Goal: Task Accomplishment & Management: Use online tool/utility

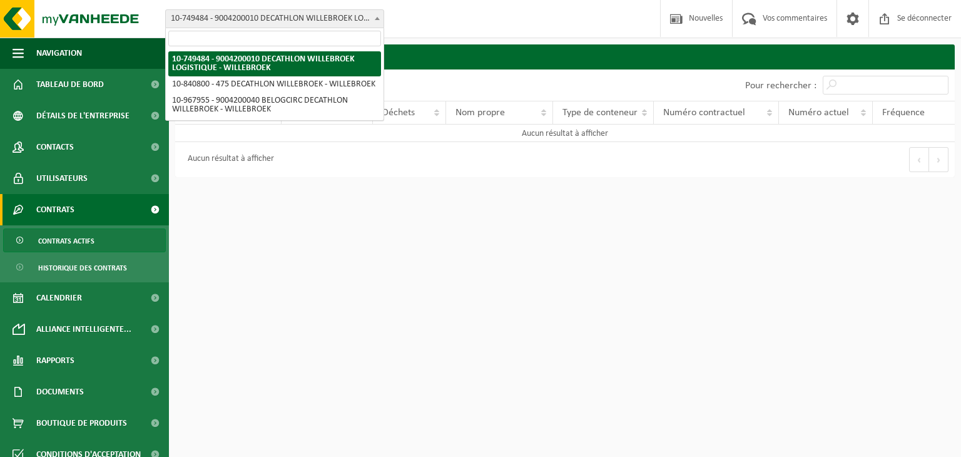
click at [271, 18] on font "10-749484 - 9004200010 DECATHLON WILLEBROEK LOGISTIQUE - WILLEBROEK" at bounding box center [311, 18] width 280 height 9
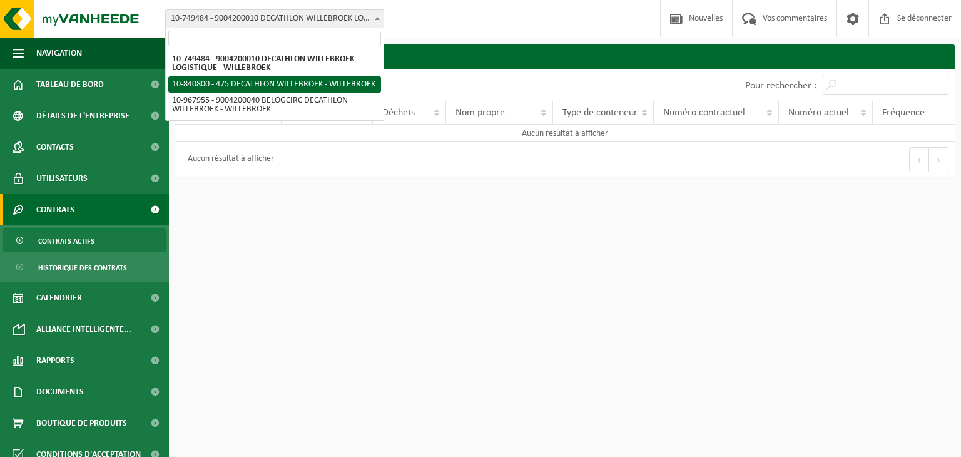
select select "92043"
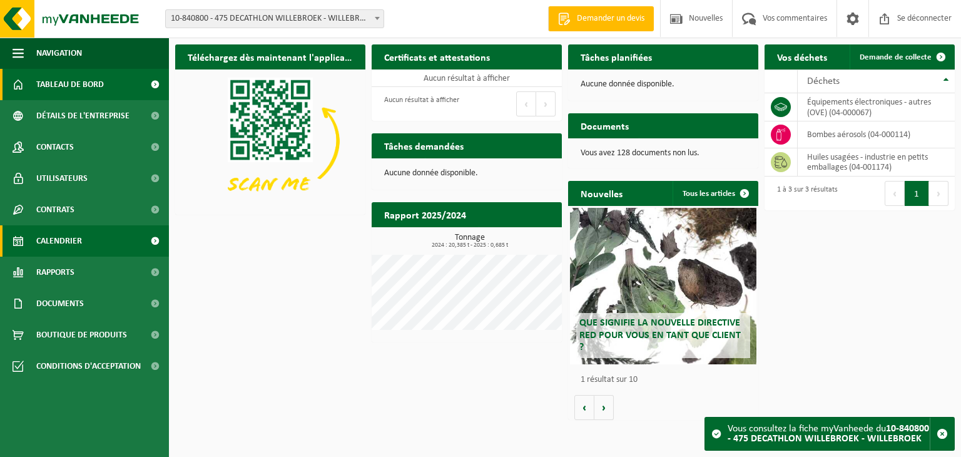
click at [46, 242] on font "Calendrier" at bounding box center [59, 241] width 46 height 9
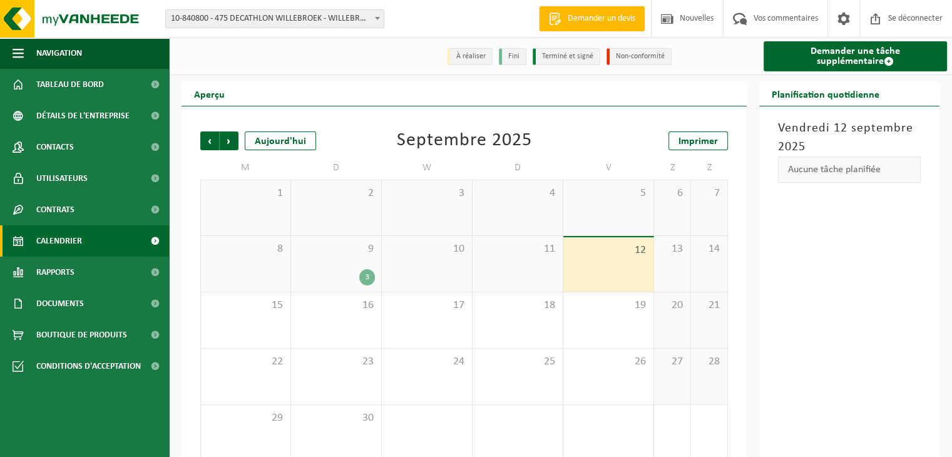
click at [345, 267] on div "9 3" at bounding box center [336, 264] width 90 height 56
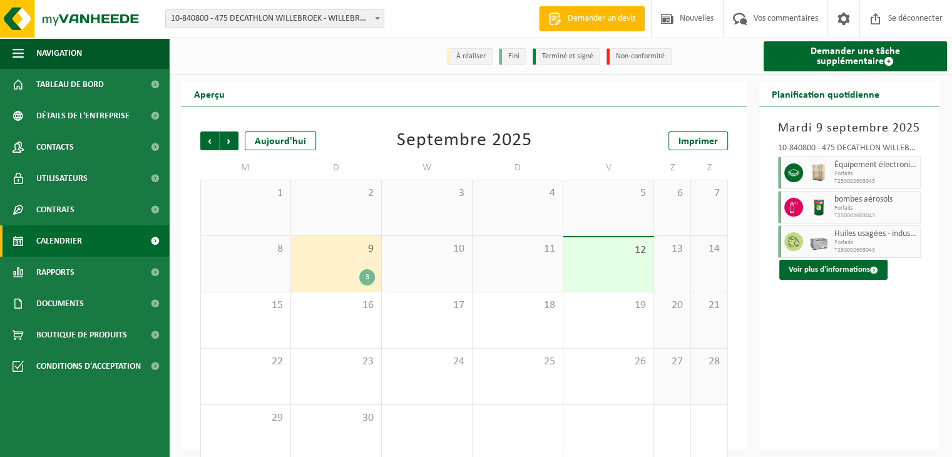
click at [185, 256] on div "Précédent Suivant [DATE] [DATE] Imprimer M D W D V Z Z 1 2 3 4 5 6 7 8 9 3 10 1…" at bounding box center [464, 277] width 565 height 343
click at [188, 265] on div "Précédent Suivant [DATE] [DATE] Imprimer M D W D V Z Z 1 2 3 4 5 6 7 8 9 3 10 1…" at bounding box center [464, 277] width 565 height 343
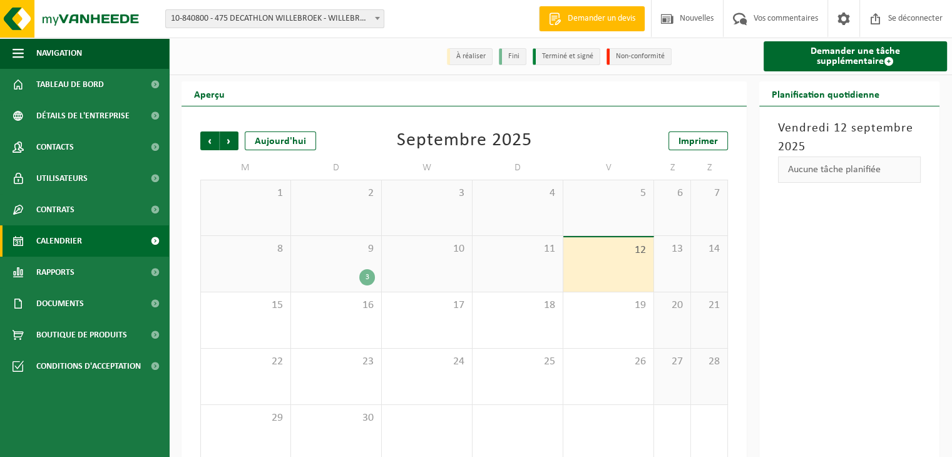
click at [300, 14] on font "10-840800 - 475 DECATHLON WILLEBROEK - WILLEBROEK" at bounding box center [272, 18] width 203 height 9
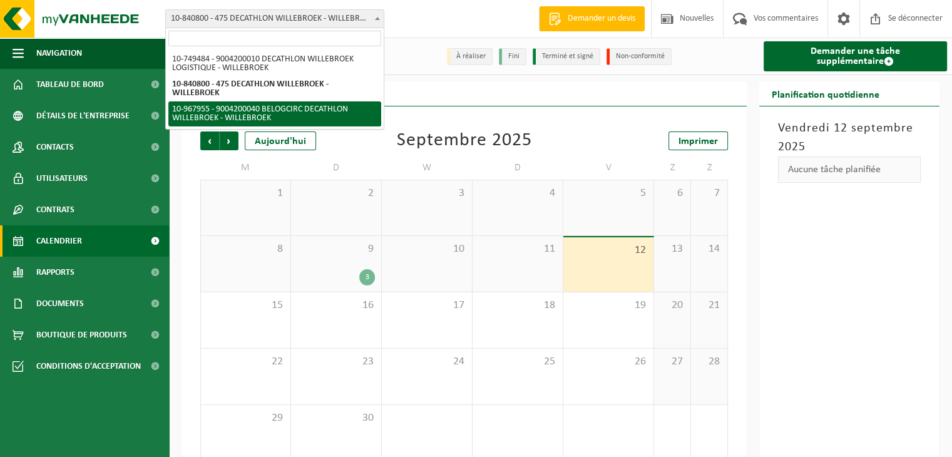
select select "154029"
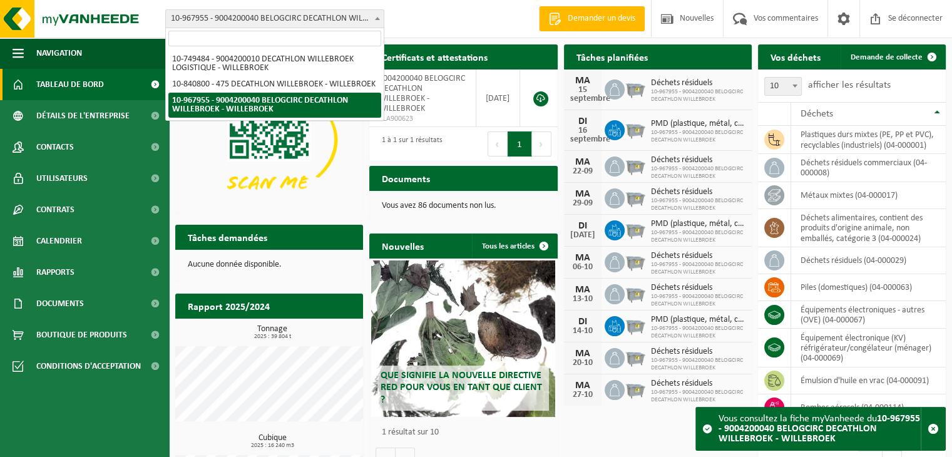
click at [335, 14] on font "10-967955 - 9004200040 BELOGCIRC DECATHLON WILLEBROEK - WILLEBROEK" at bounding box center [309, 18] width 277 height 9
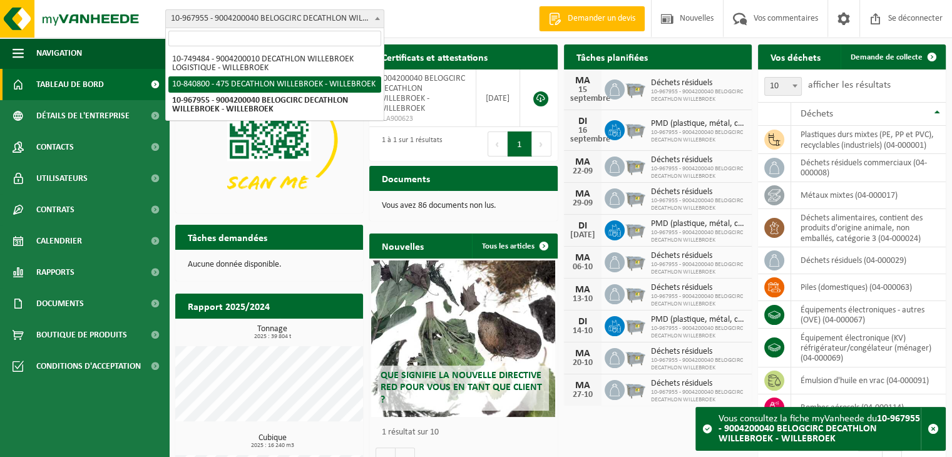
select select "92043"
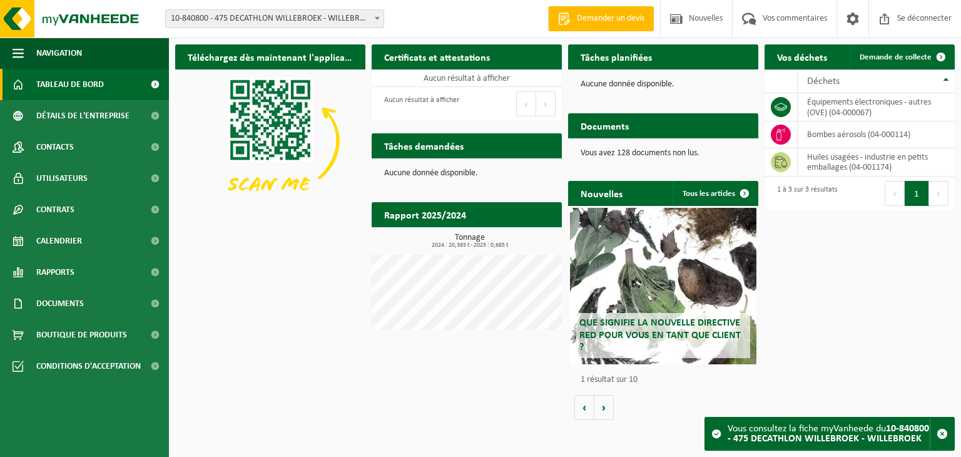
click at [253, 17] on font "10-840800 - 475 DECATHLON WILLEBROEK - WILLEBROEK" at bounding box center [272, 18] width 203 height 9
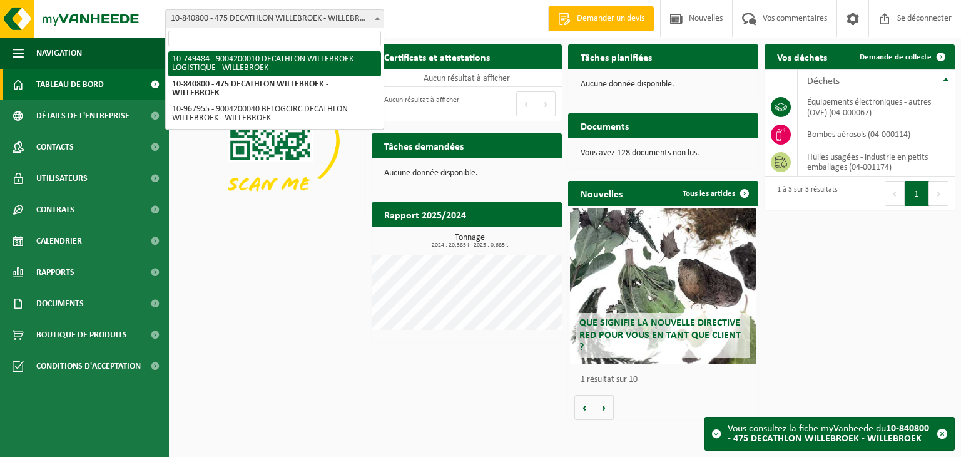
click at [420, 23] on div "Bifurquer: 10-749484 - 9004200010 DECATHLON WILLEBROEK LOGISTIQUE - WILLEBROEK …" at bounding box center [480, 19] width 961 height 38
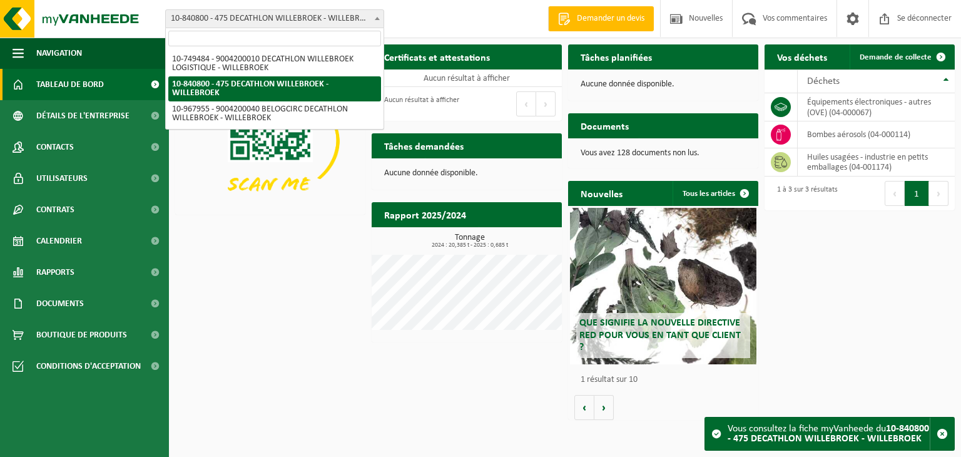
click at [232, 18] on font "10-840800 - 475 DECATHLON WILLEBROEK - WILLEBROEK" at bounding box center [272, 18] width 203 height 9
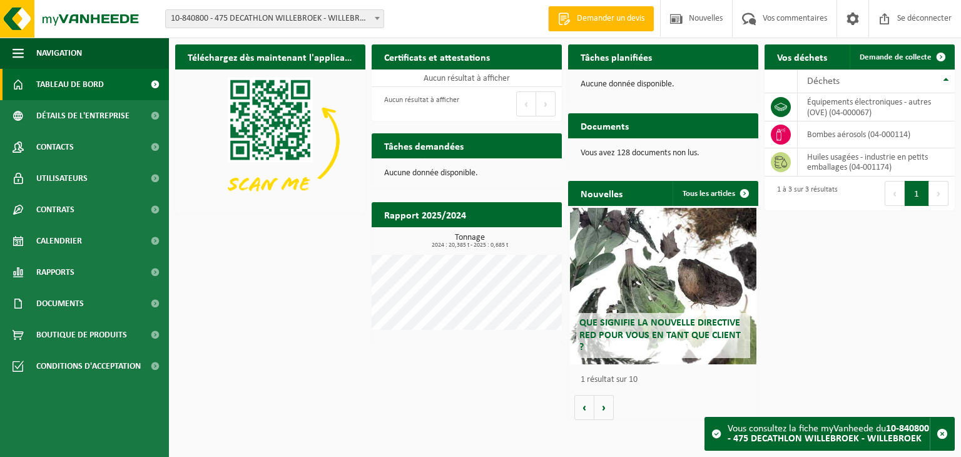
click at [403, 20] on div "Bifurquer: 10-749484 - 9004200010 DECATHLON WILLEBROEK LOGISTIQUE - WILLEBROEK …" at bounding box center [480, 19] width 961 height 38
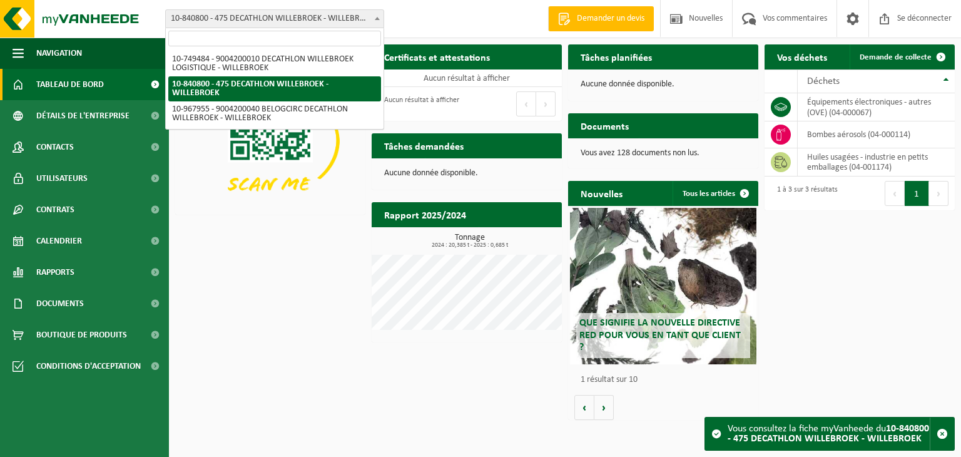
click at [250, 24] on span "10-840800 - 475 DECATHLON WILLEBROEK - WILLEBROEK" at bounding box center [275, 19] width 218 height 18
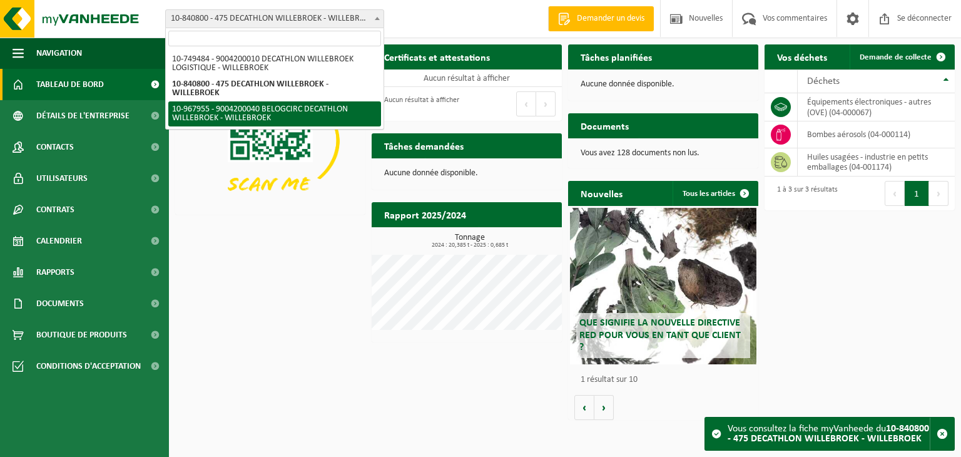
select select "154029"
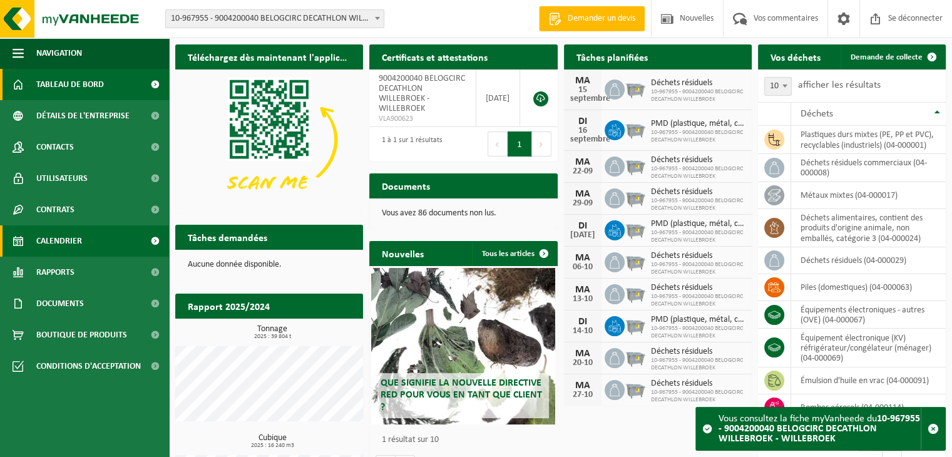
click at [69, 243] on font "Calendrier" at bounding box center [59, 241] width 46 height 9
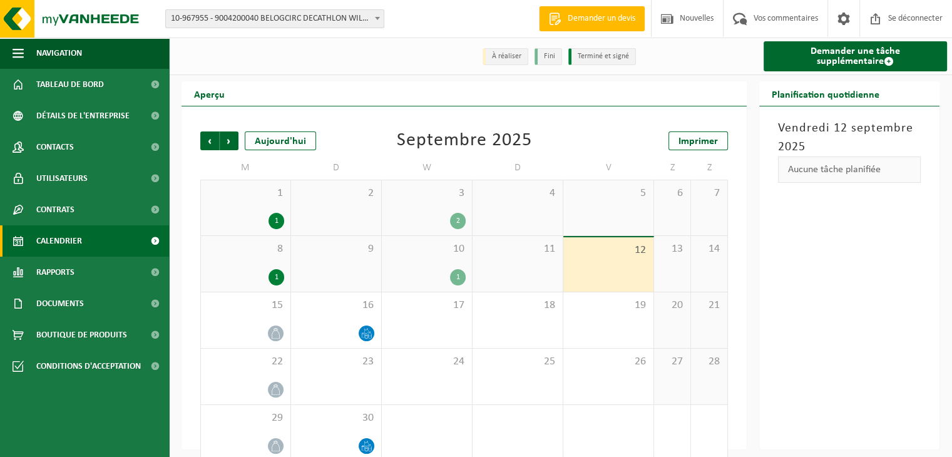
click at [606, 262] on div "12" at bounding box center [608, 264] width 90 height 54
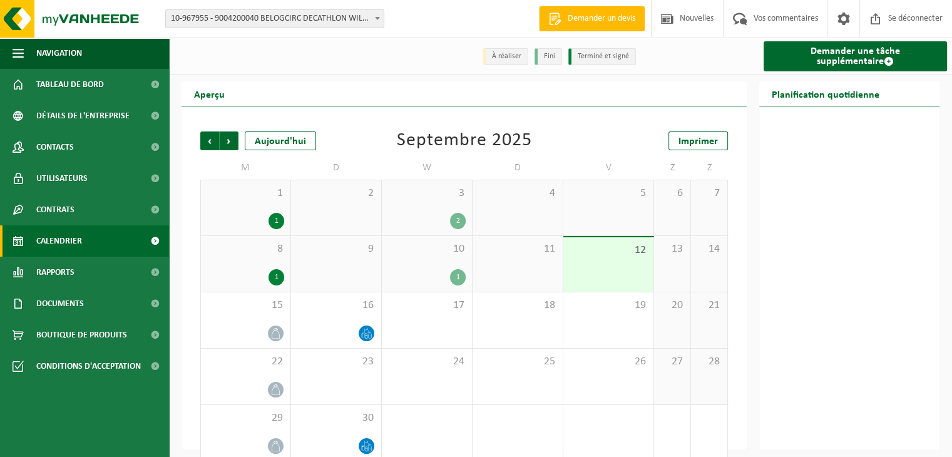
click at [401, 263] on div "10 1" at bounding box center [427, 264] width 90 height 56
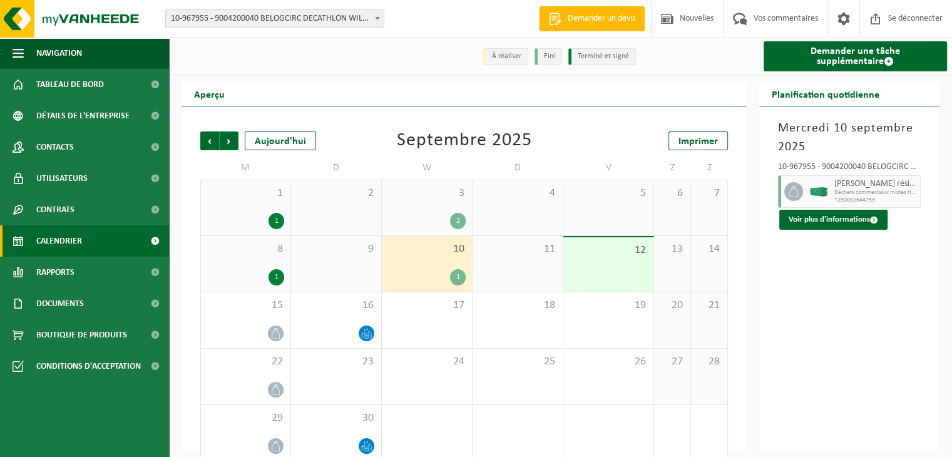
click at [493, 261] on div "11" at bounding box center [518, 264] width 90 height 56
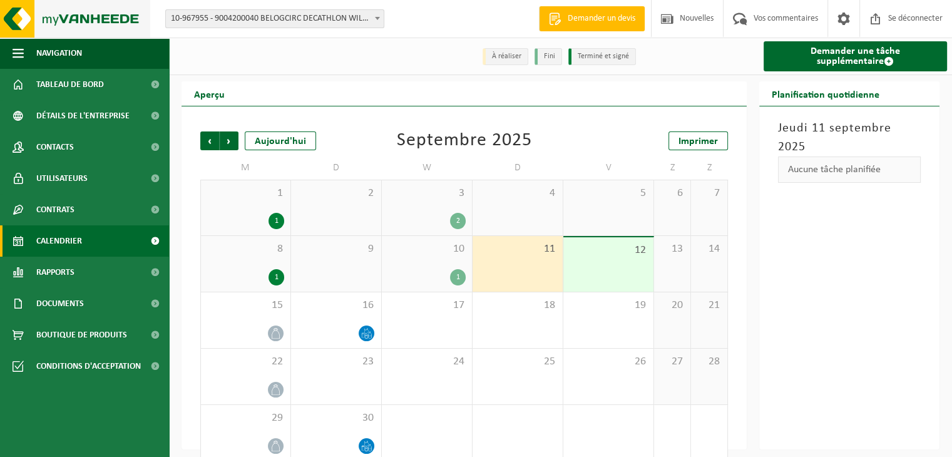
click at [53, 9] on img at bounding box center [75, 19] width 150 height 38
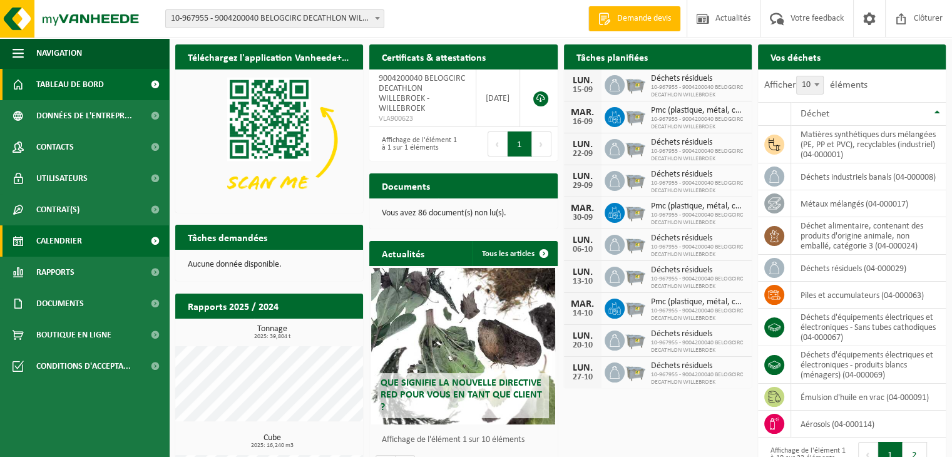
click at [49, 245] on span "Calendrier" at bounding box center [59, 240] width 46 height 31
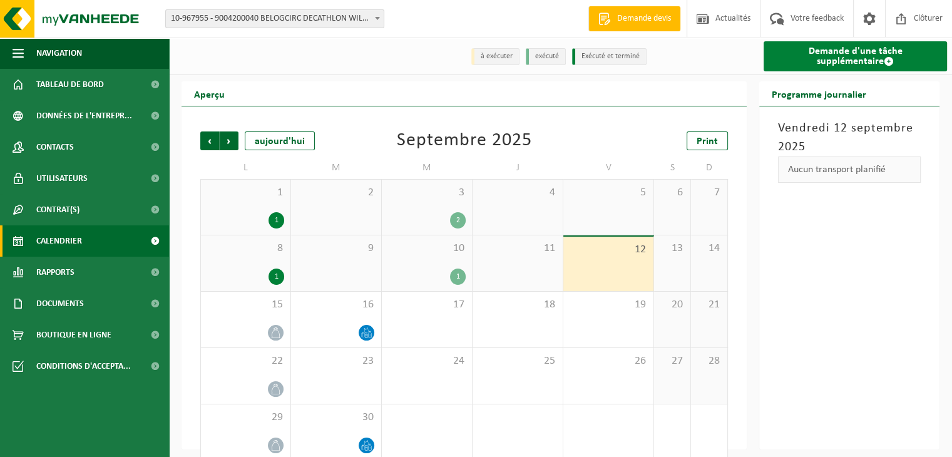
click at [836, 53] on link "Demande d'une tâche supplémentaire" at bounding box center [855, 56] width 183 height 30
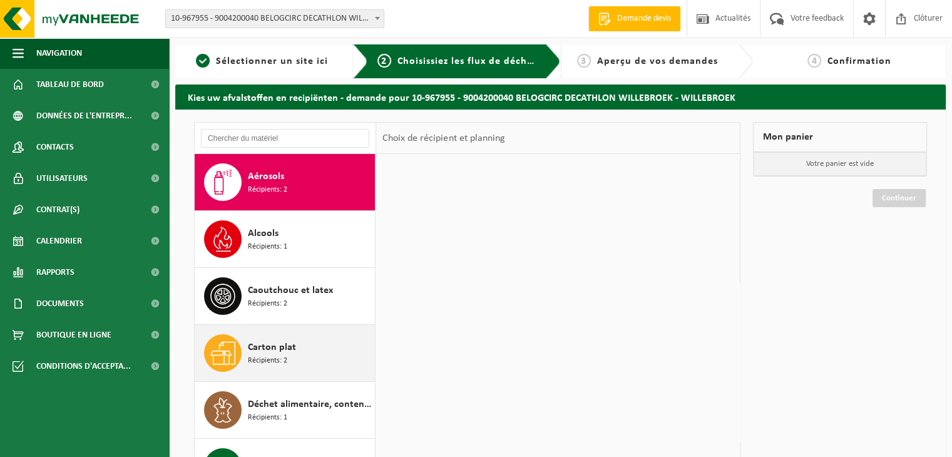
click at [301, 352] on div "Carton plat Récipients: 2" at bounding box center [310, 353] width 124 height 38
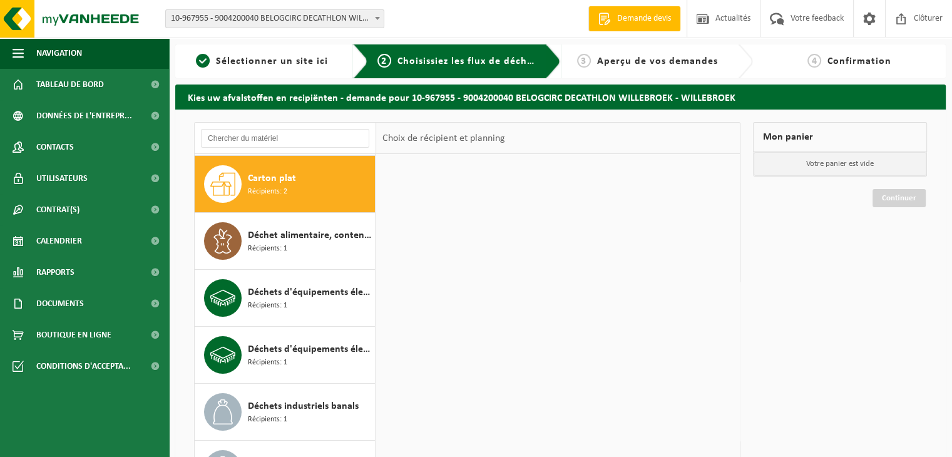
scroll to position [170, 0]
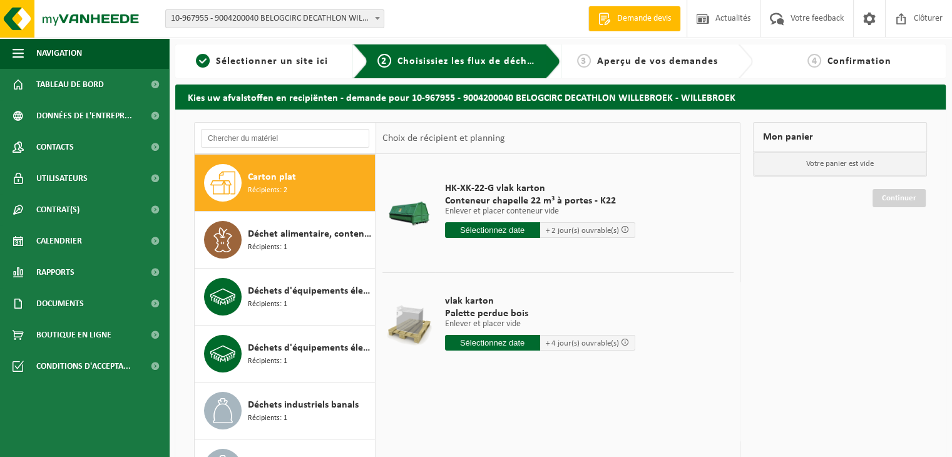
click at [464, 232] on input "text" at bounding box center [492, 230] width 95 height 16
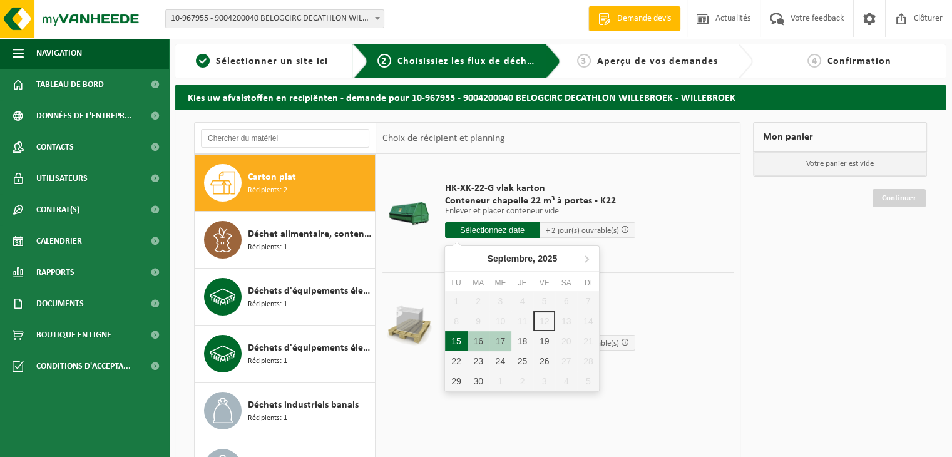
click at [459, 336] on div "15" at bounding box center [456, 341] width 22 height 20
type input "à partir de 2025-09-15"
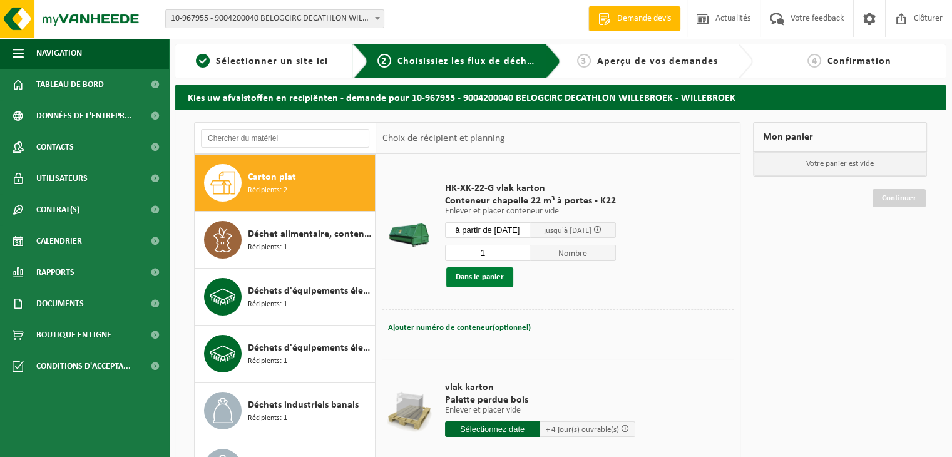
click at [474, 274] on button "Dans le panier" at bounding box center [479, 277] width 67 height 20
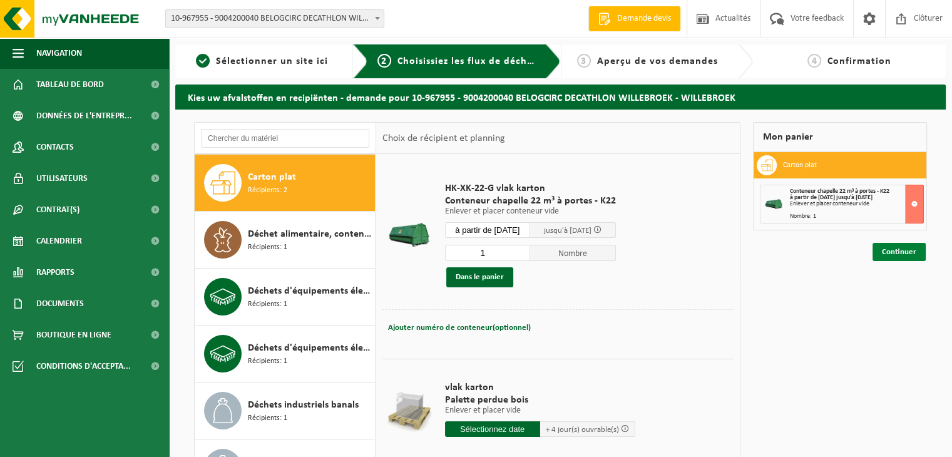
click at [908, 254] on link "Continuer" at bounding box center [898, 252] width 53 height 18
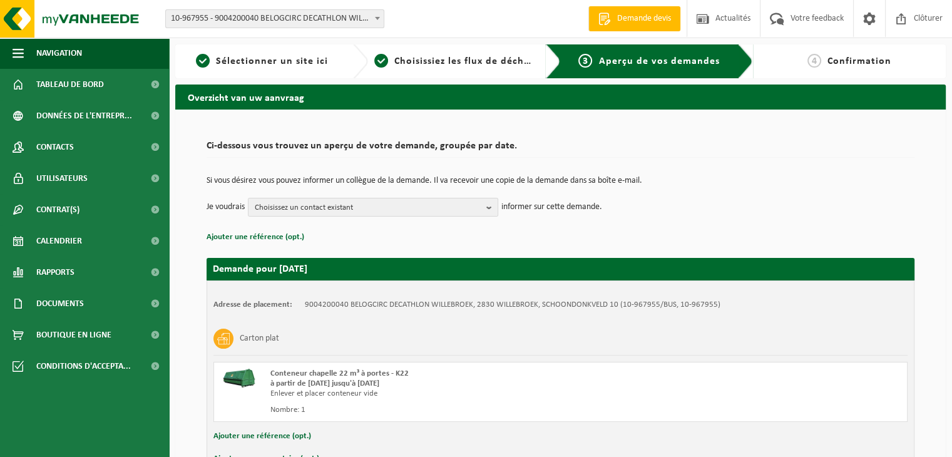
scroll to position [79, 0]
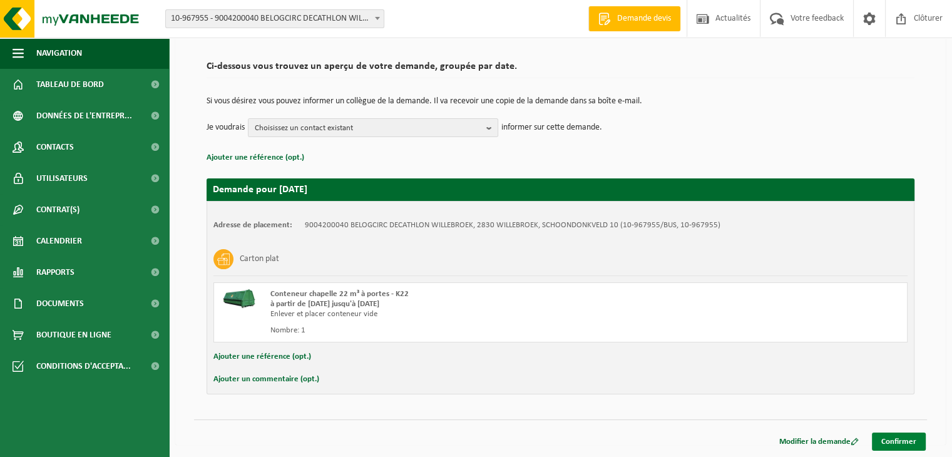
click at [896, 437] on link "Confirmer" at bounding box center [899, 441] width 54 height 18
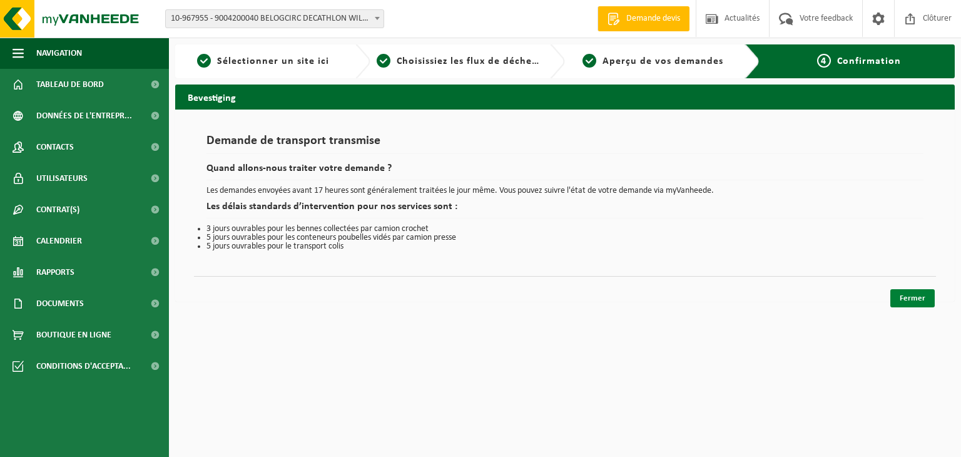
click at [909, 294] on link "Fermer" at bounding box center [913, 298] width 44 height 18
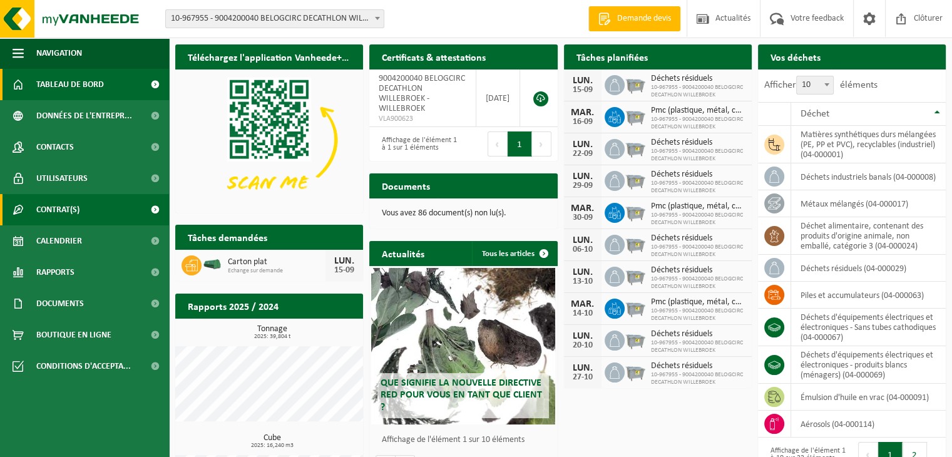
click at [63, 209] on span "Contrat(s)" at bounding box center [57, 209] width 43 height 31
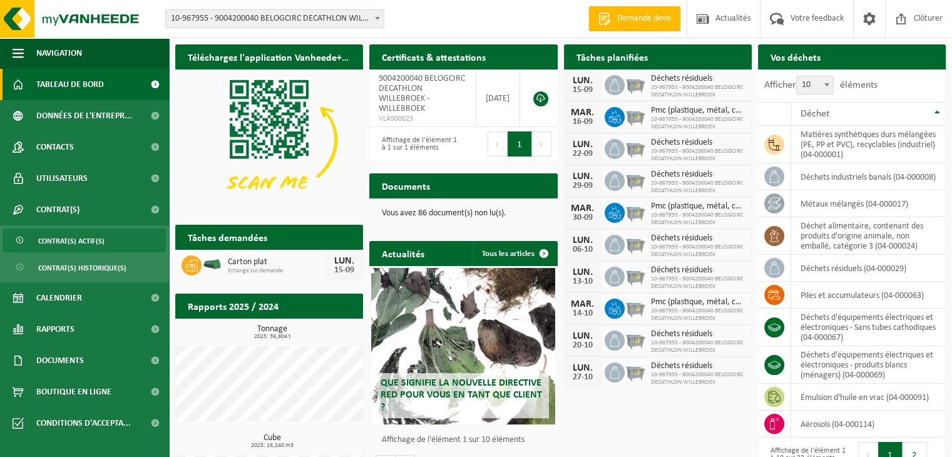
click at [63, 247] on span "Contrat(s) actif(s)" at bounding box center [71, 241] width 66 height 24
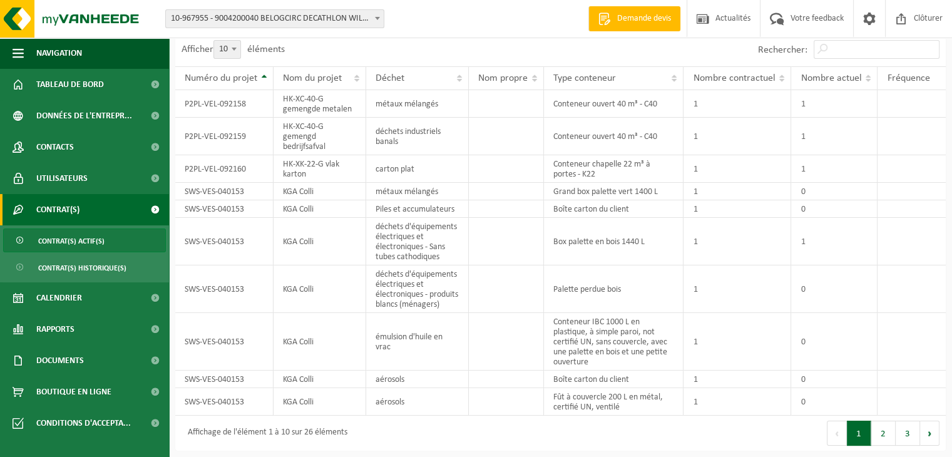
scroll to position [44, 0]
click at [884, 432] on button "2" at bounding box center [883, 433] width 24 height 25
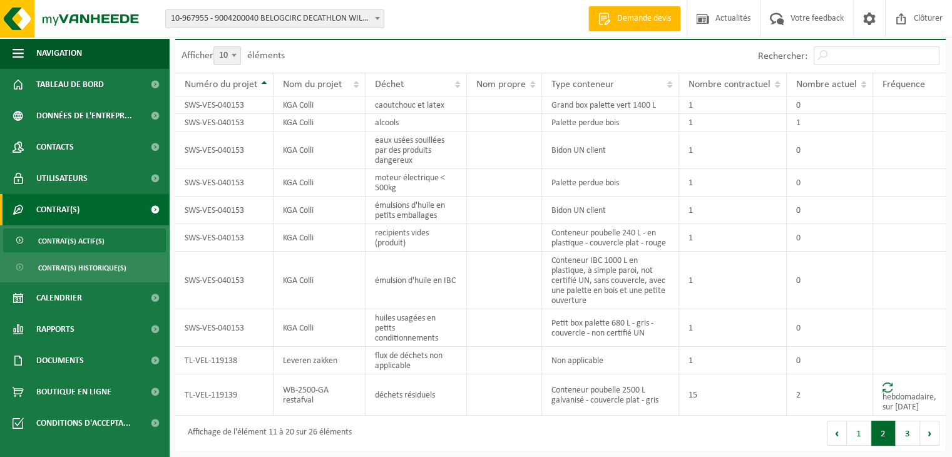
scroll to position [28, 0]
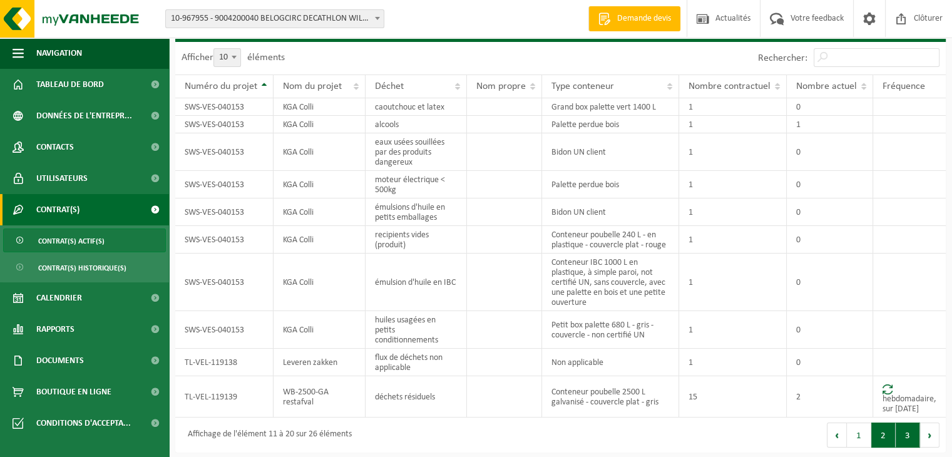
click at [912, 434] on button "3" at bounding box center [908, 434] width 24 height 25
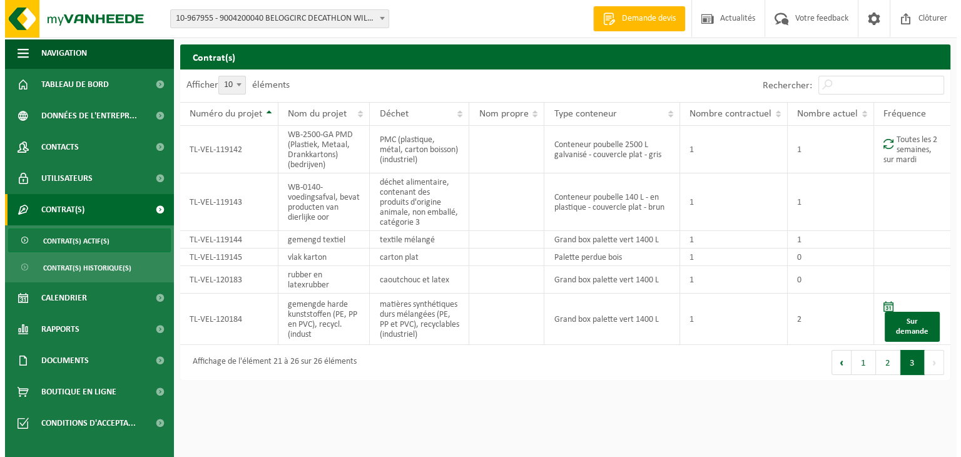
scroll to position [0, 0]
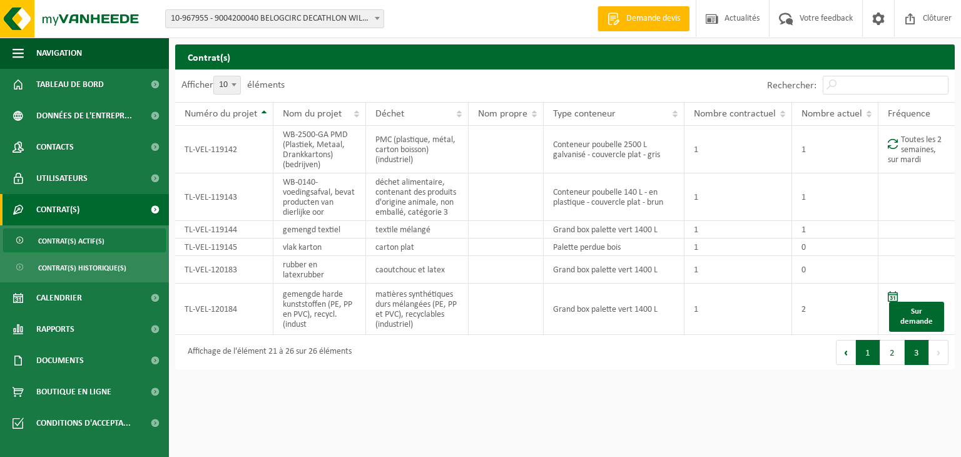
click at [869, 350] on button "1" at bounding box center [868, 352] width 24 height 25
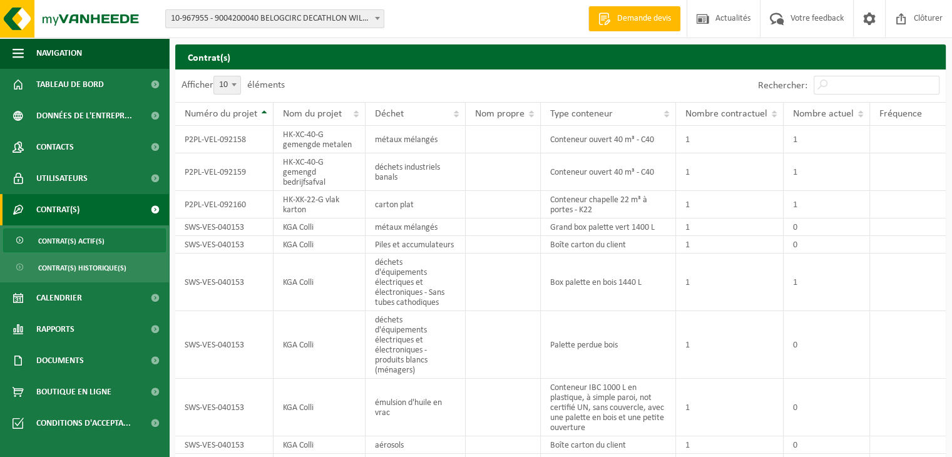
click at [332, 15] on span "10-967955 - 9004200040 BELOGCIRC DECATHLON WILLEBROEK - WILLEBROEK" at bounding box center [275, 19] width 218 height 18
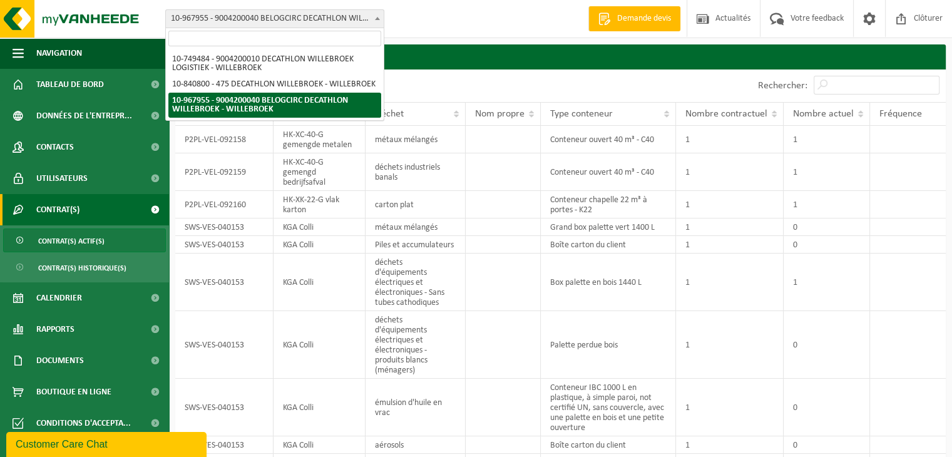
click at [418, 4] on div "Site: 10-749484 - 9004200010 DECATHLON WILLEBROEK LOGISTIEK - WILLEBROEK 10-840…" at bounding box center [476, 19] width 952 height 38
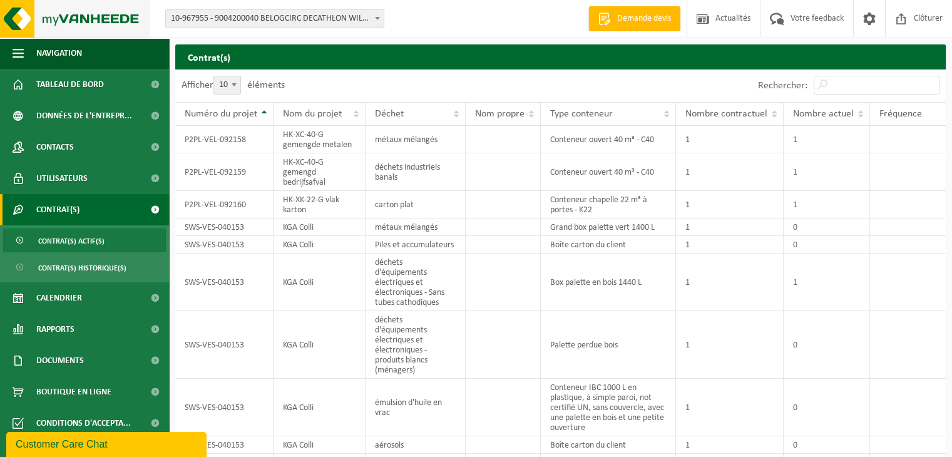
click at [118, 14] on img at bounding box center [75, 19] width 150 height 38
